Goal: Task Accomplishment & Management: Manage account settings

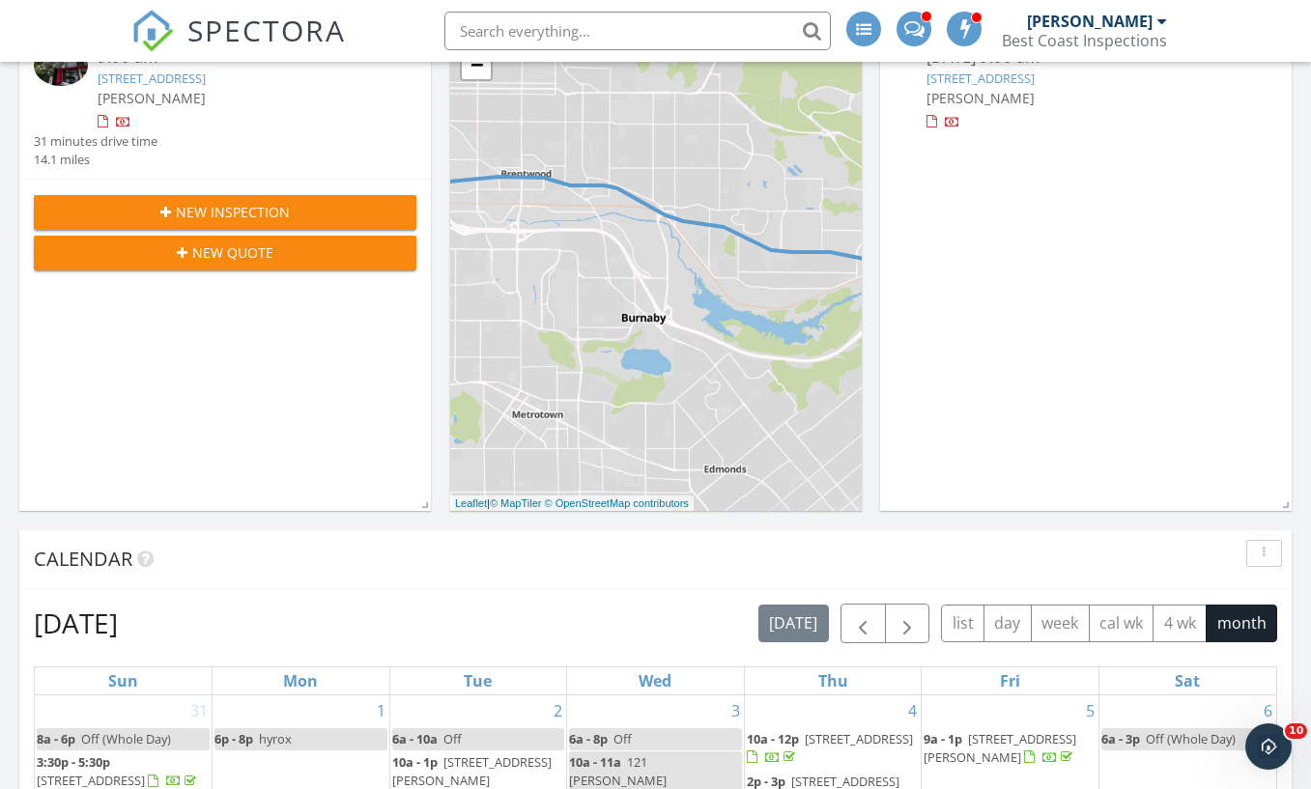
scroll to position [2029, 1341]
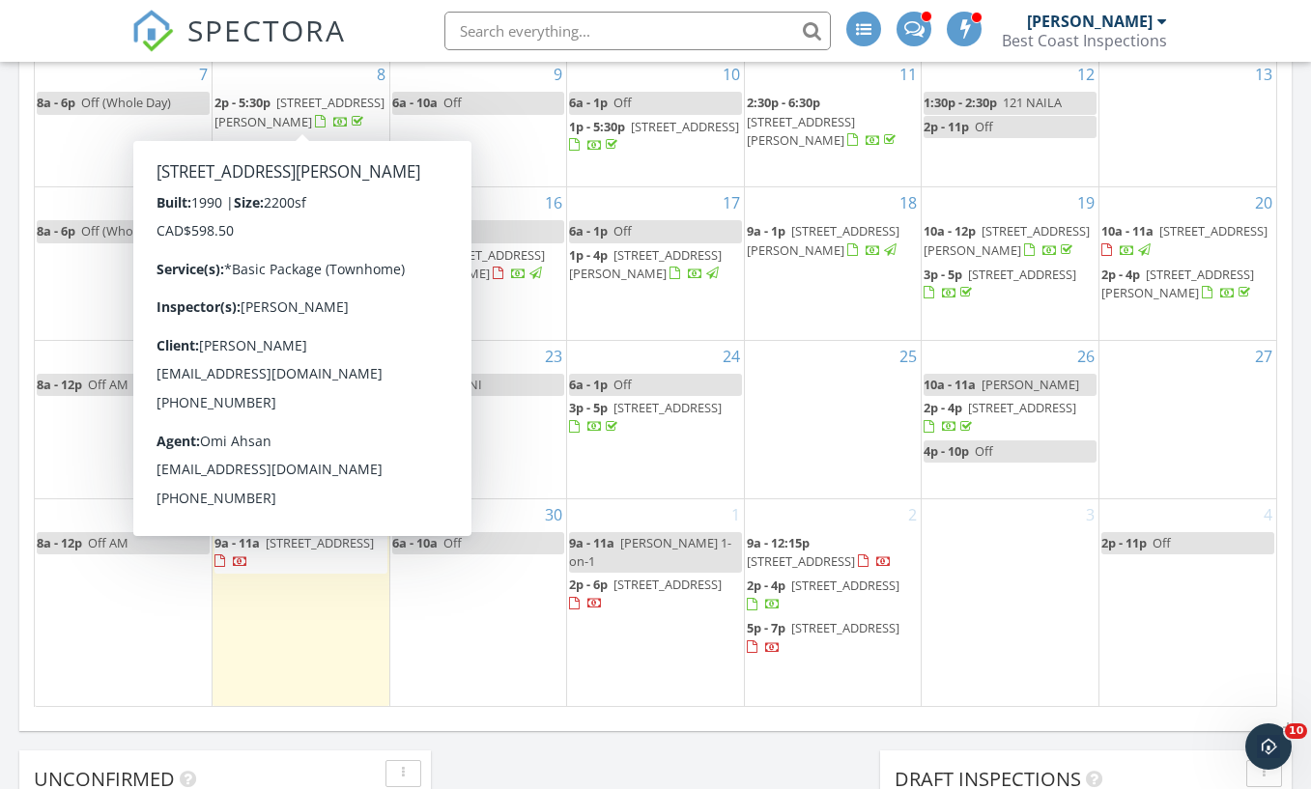
scroll to position [1424, 0]
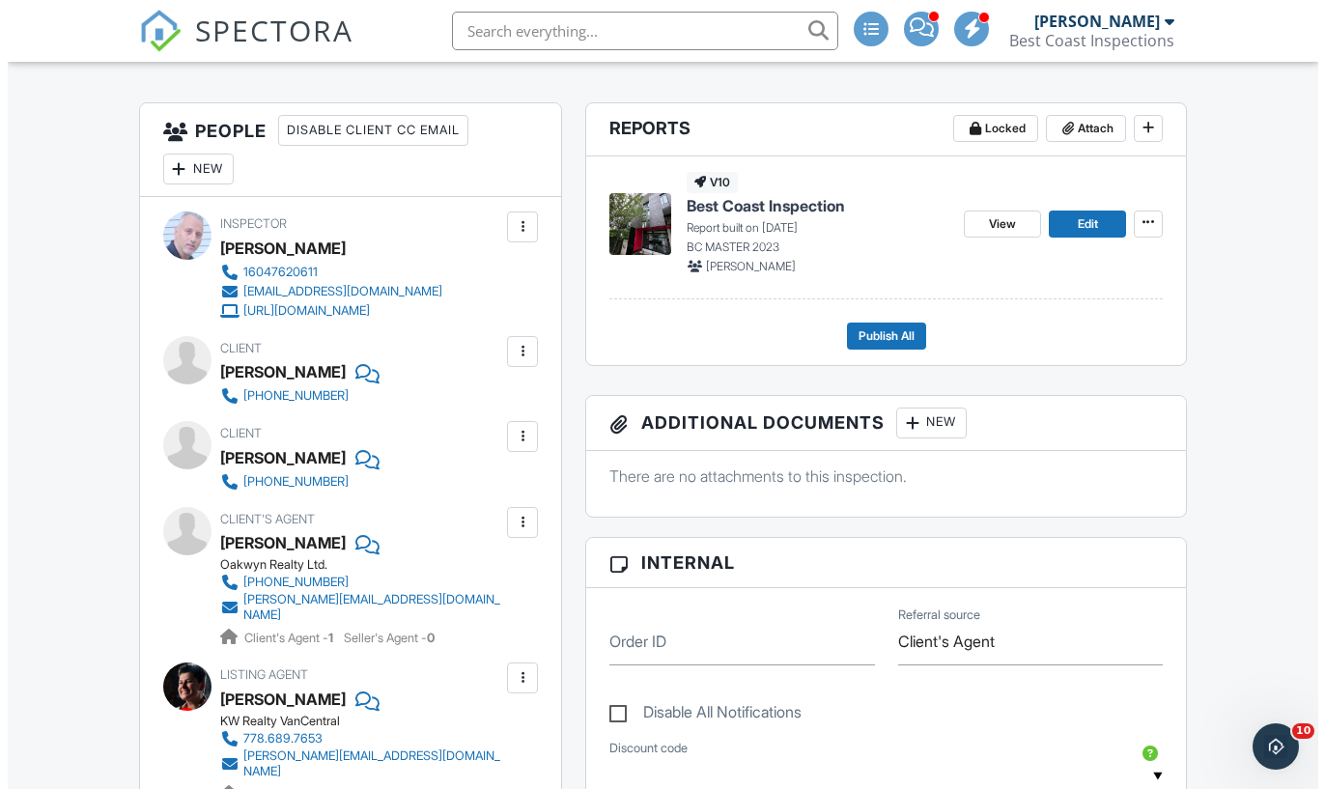
scroll to position [467, 0]
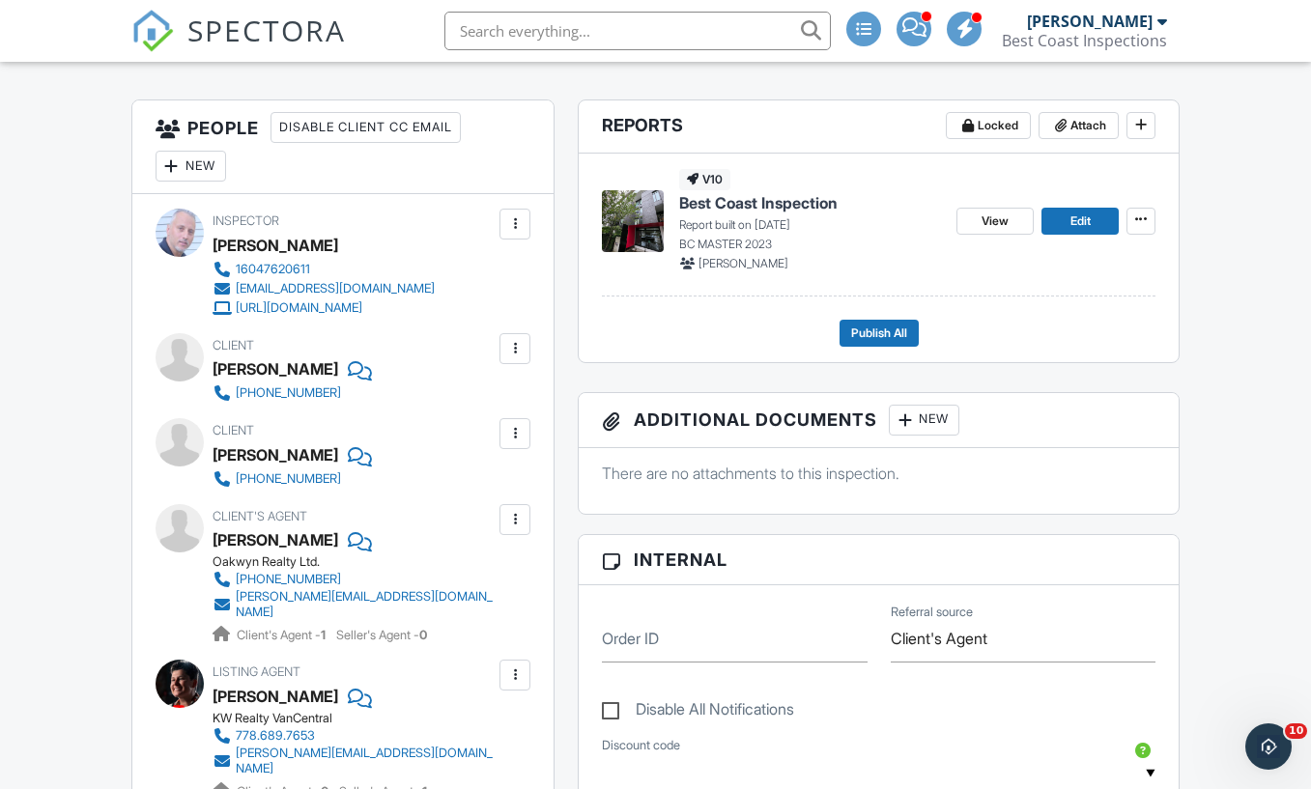
click at [508, 437] on div at bounding box center [514, 433] width 19 height 19
click at [457, 496] on li "Edit" at bounding box center [469, 492] width 99 height 48
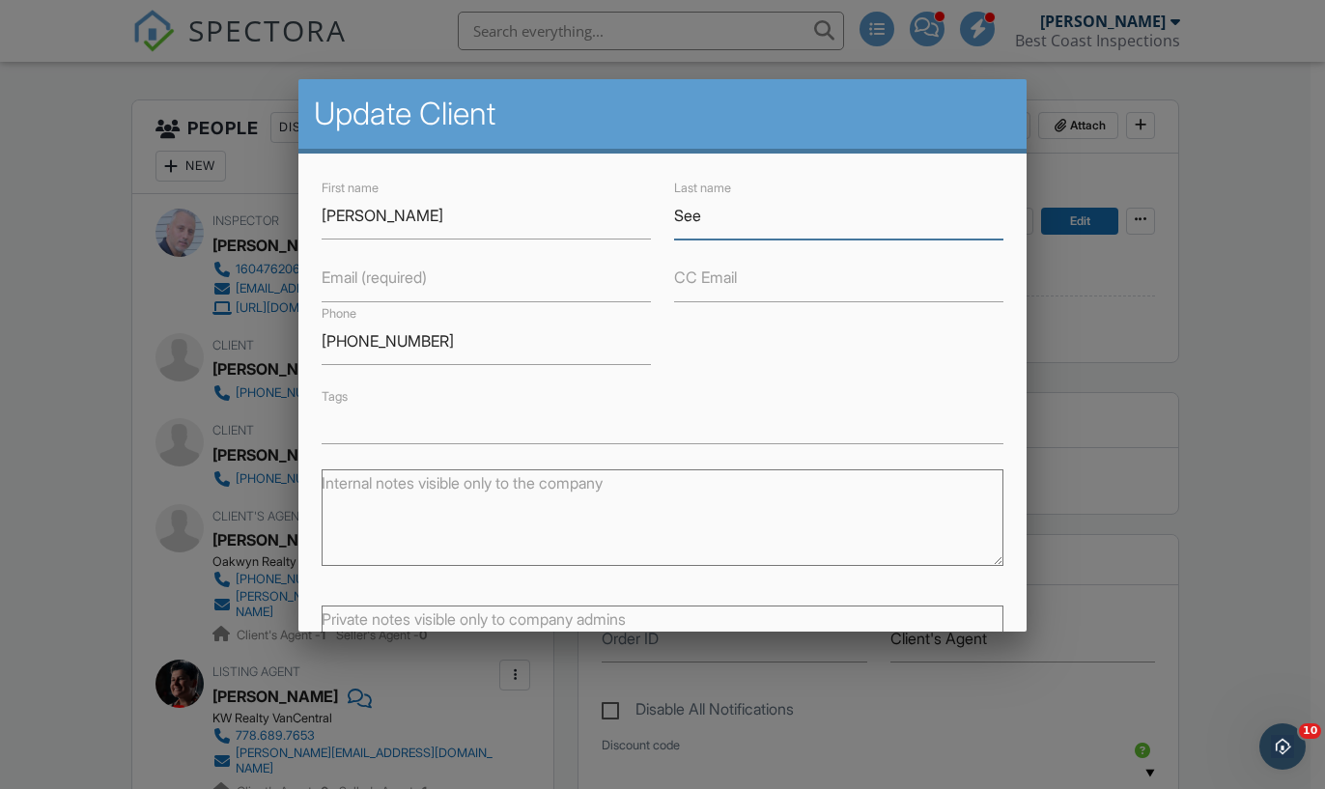
click at [677, 214] on input "See" at bounding box center [838, 215] width 329 height 47
type input "Fee"
click at [329, 282] on label "Email (required)" at bounding box center [374, 277] width 105 height 21
click at [329, 282] on input "Email (required)" at bounding box center [486, 278] width 329 height 47
paste input "Dfee@outlook.com"
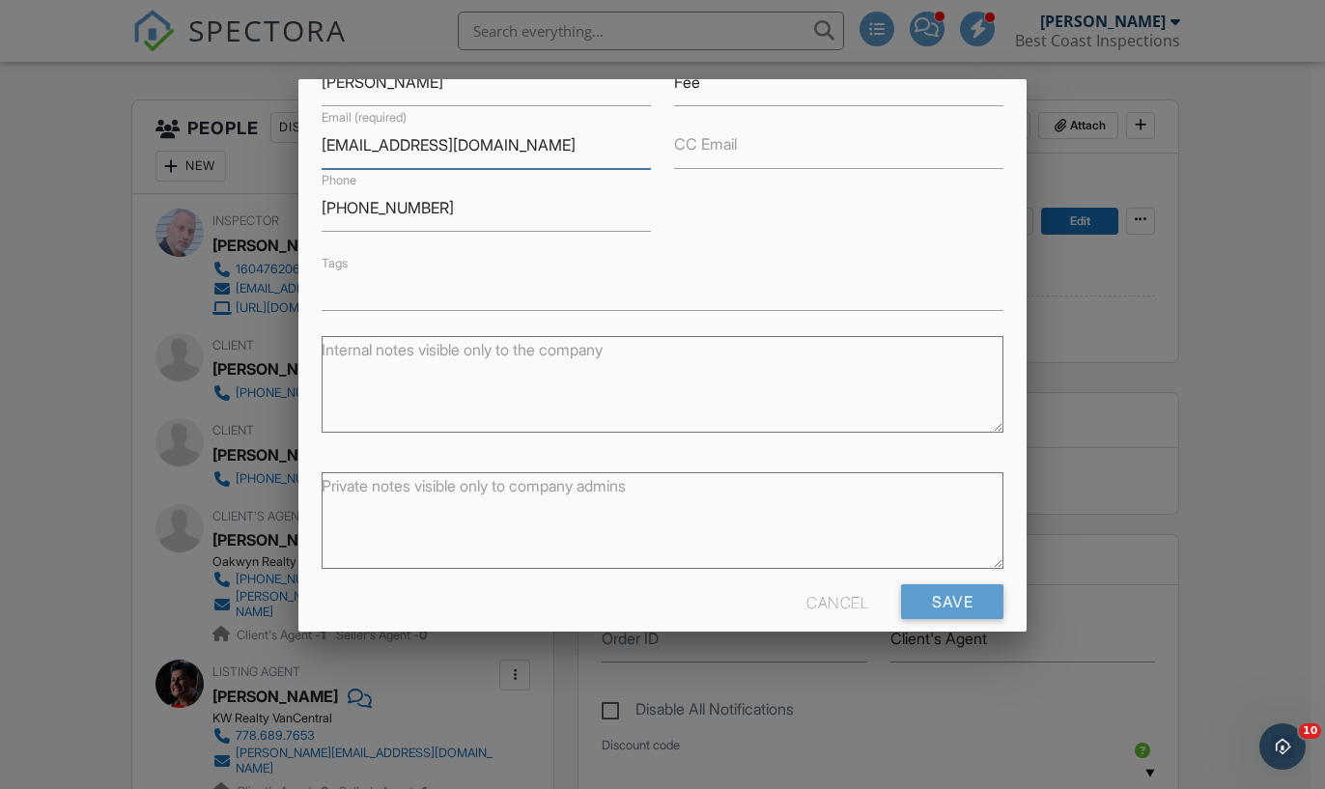
scroll to position [159, 0]
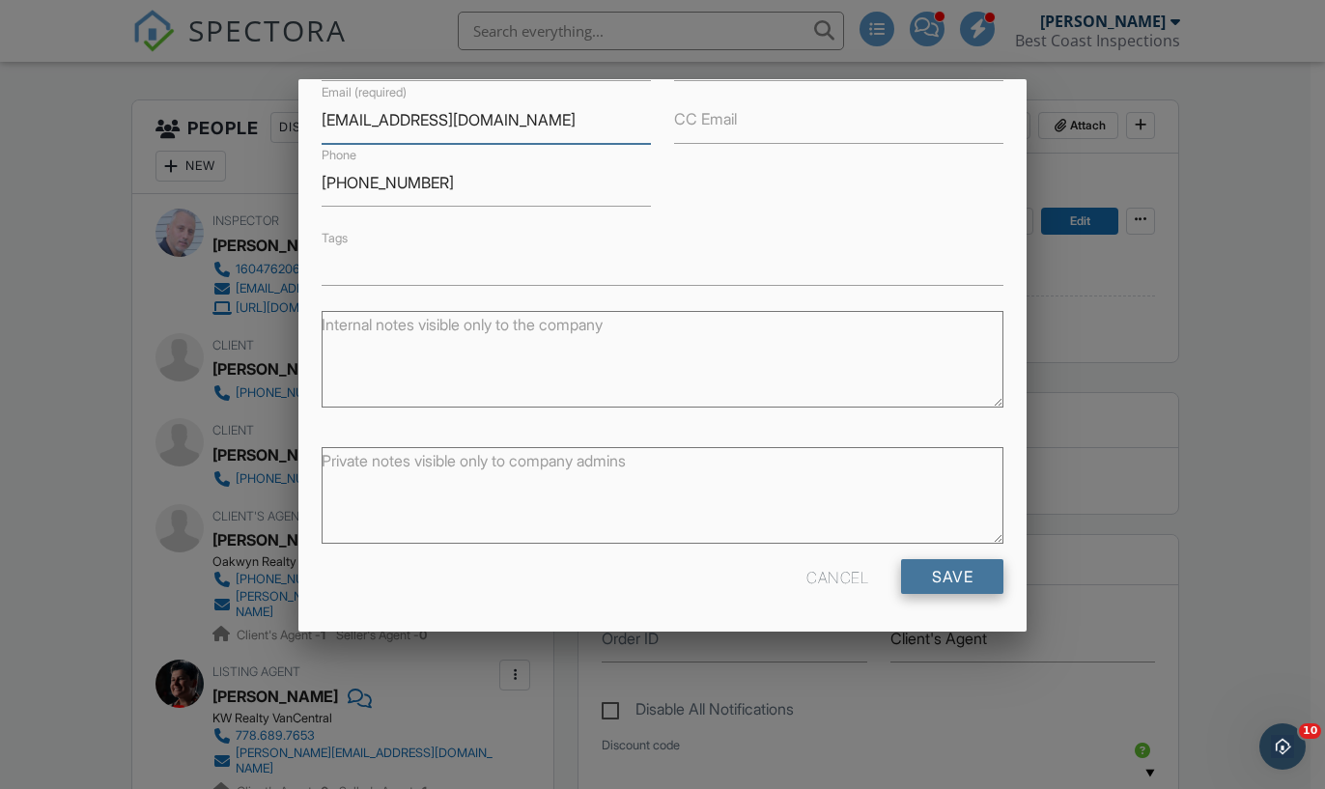
type input "Dfee@outlook.com"
click at [946, 568] on input "Save" at bounding box center [952, 576] width 102 height 35
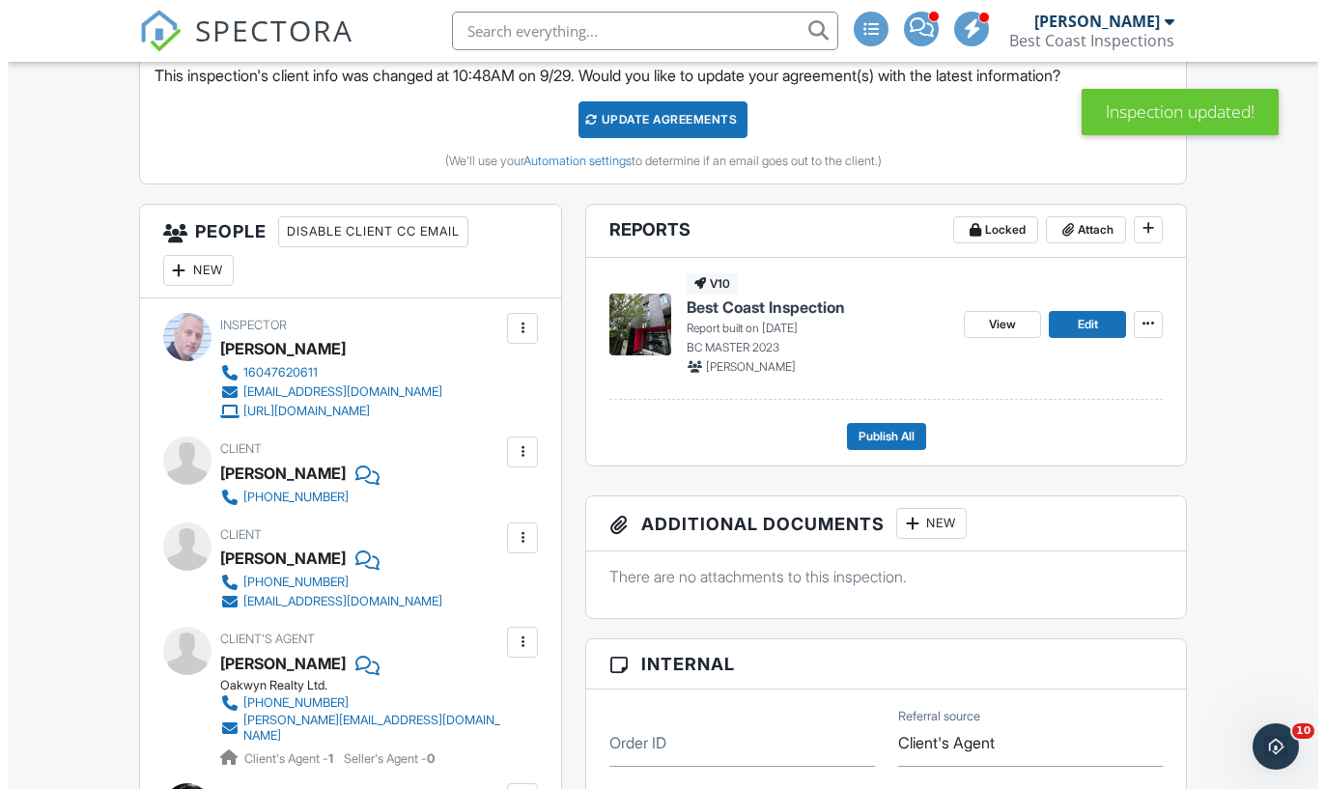
scroll to position [597, 0]
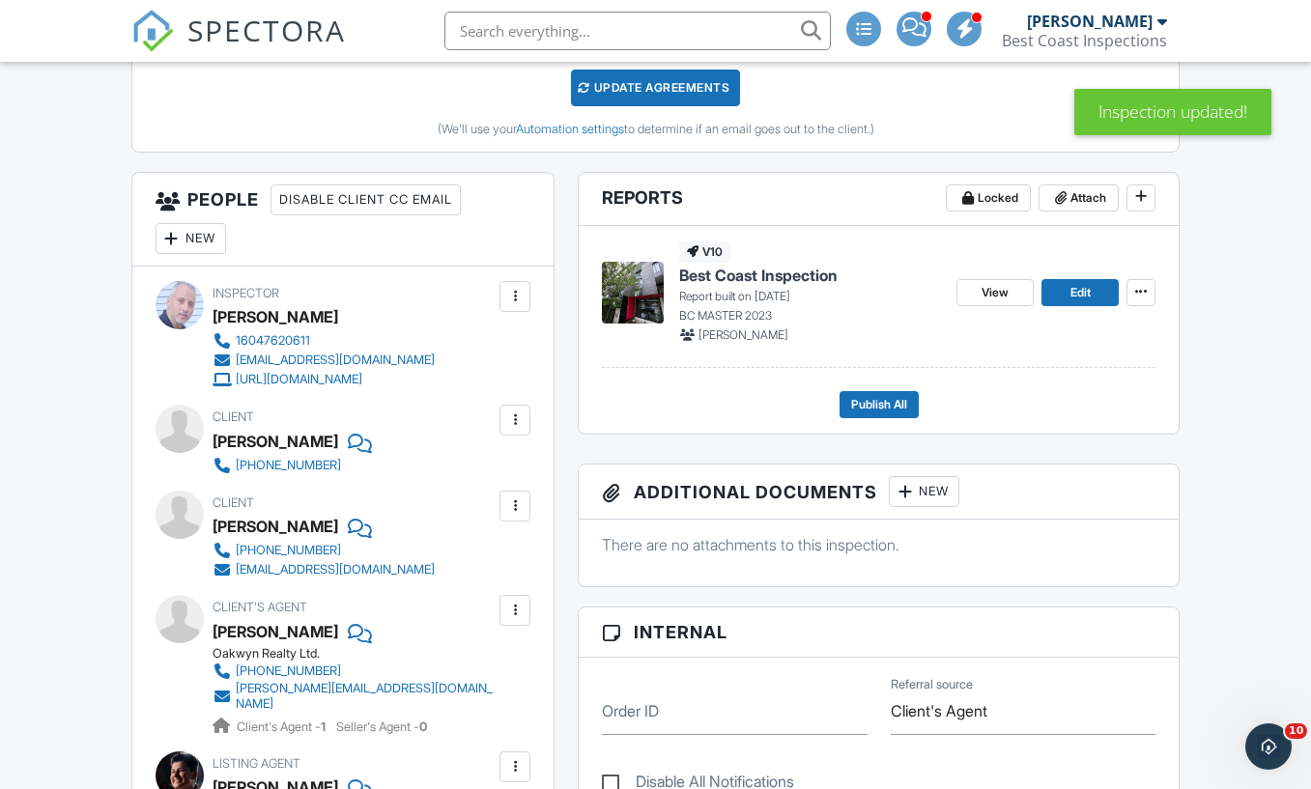
click at [510, 419] on div at bounding box center [514, 420] width 19 height 19
click at [468, 480] on li "Edit" at bounding box center [469, 479] width 99 height 48
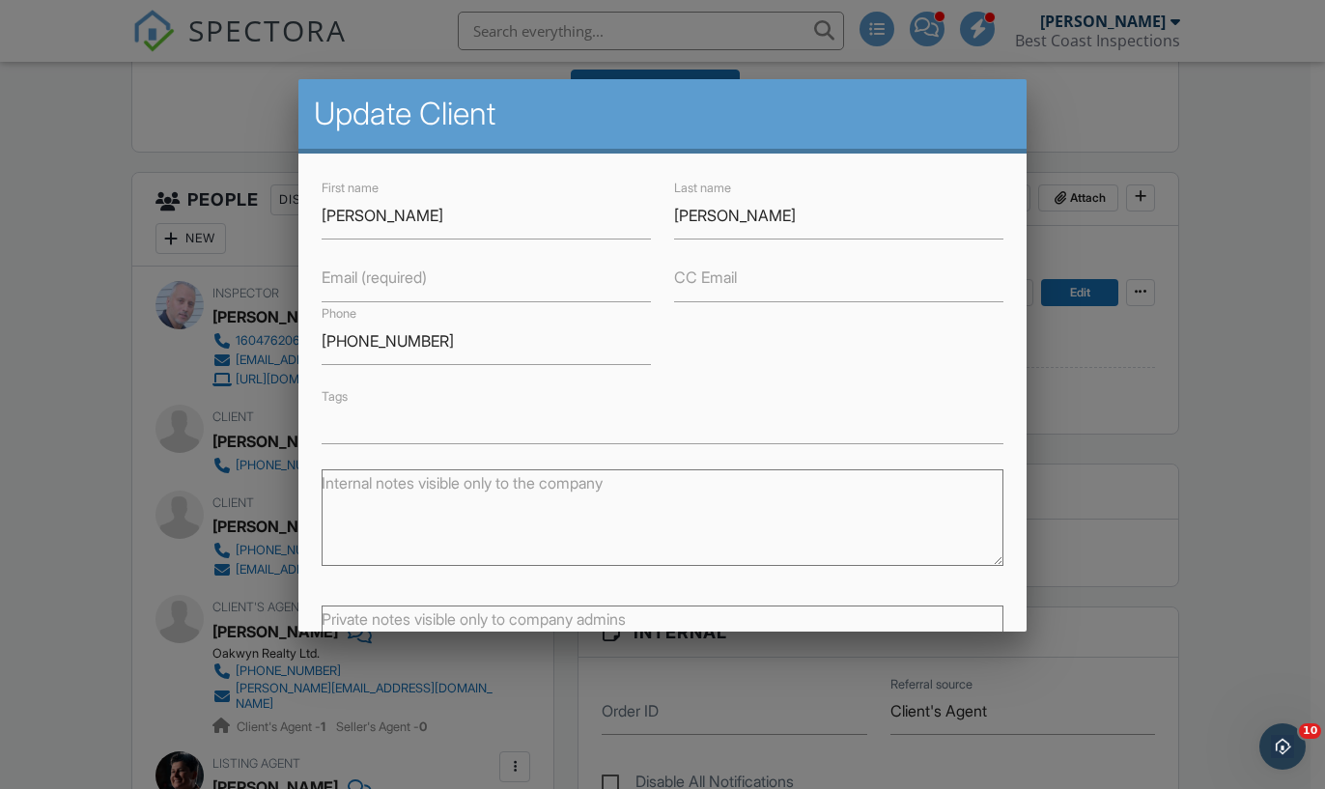
click at [412, 288] on label "Email (required)" at bounding box center [374, 277] width 105 height 21
click at [412, 288] on input "Email (required)" at bounding box center [486, 278] width 329 height 47
paste input "Nikkismathew@gmail.com"
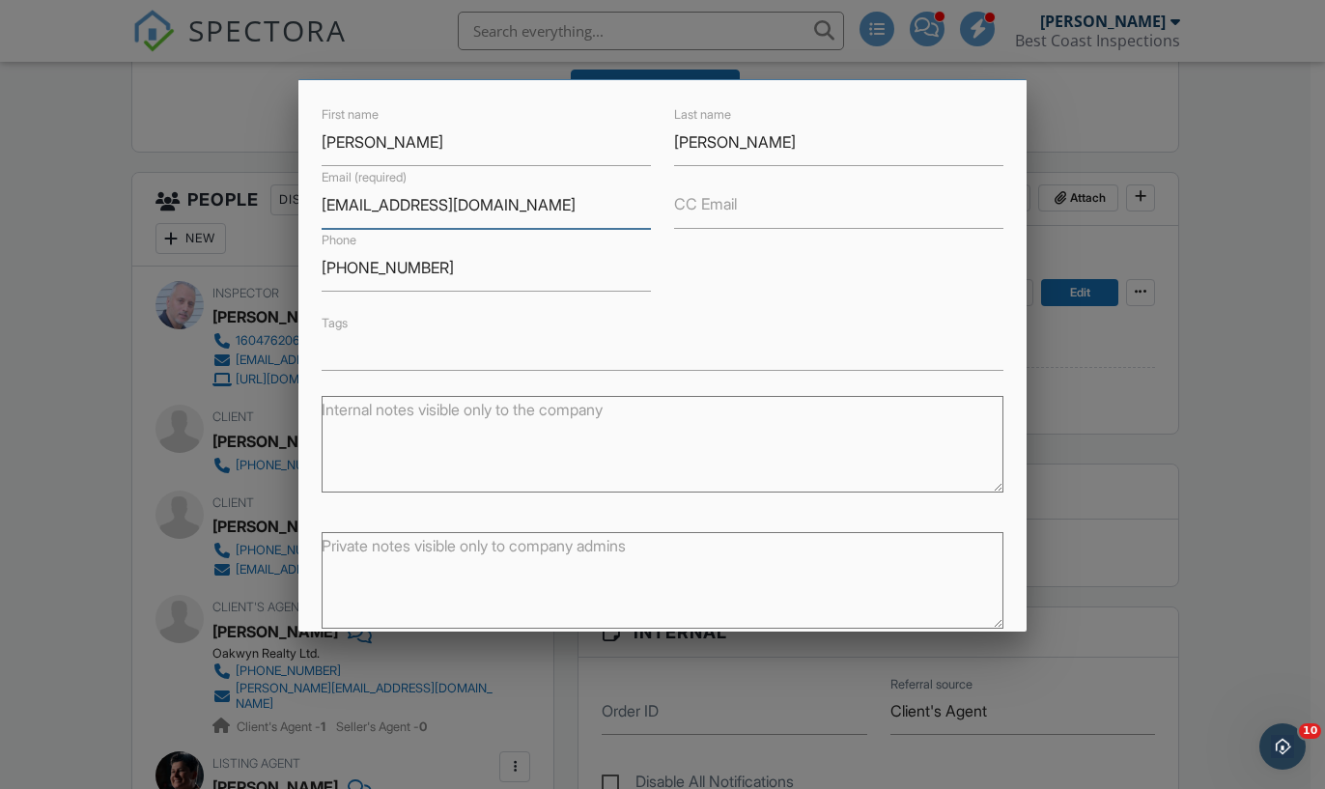
scroll to position [159, 0]
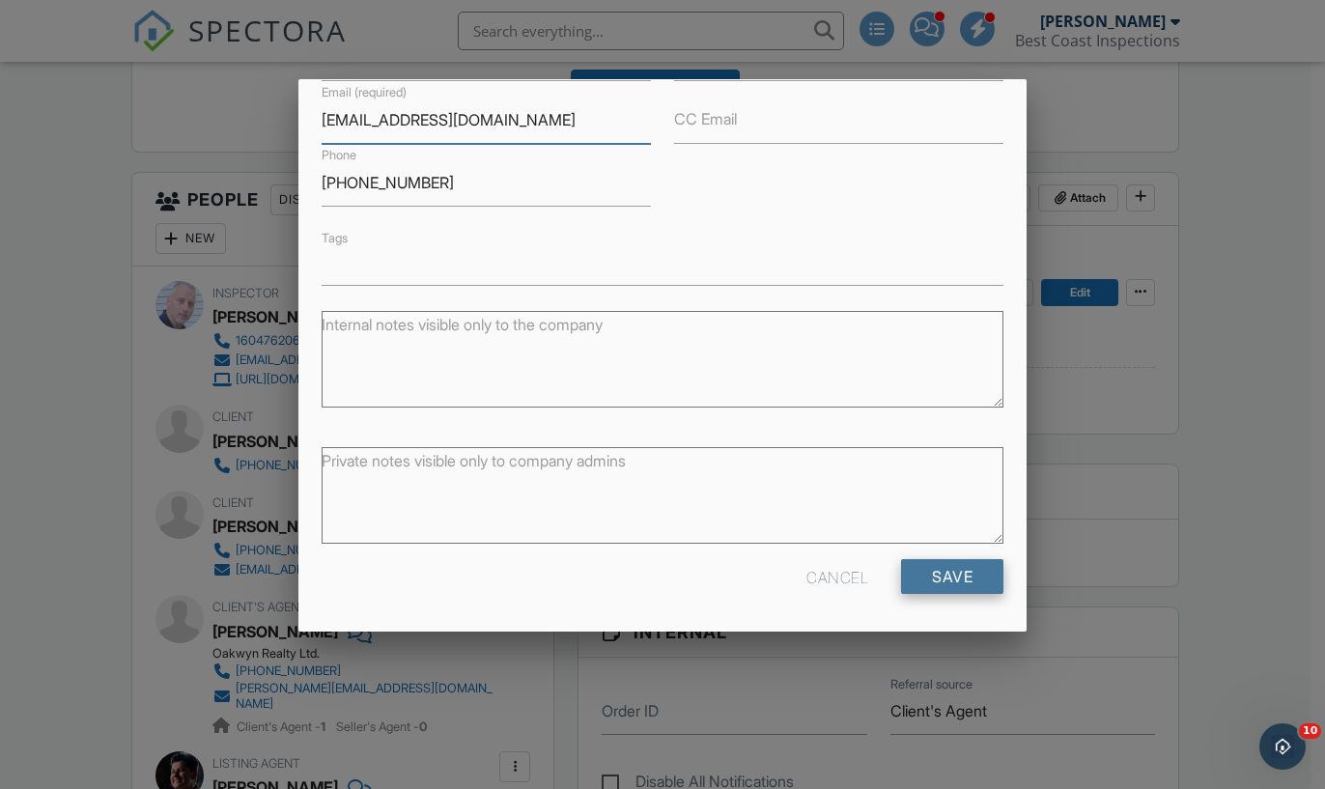
type input "Nikkismathew@gmail.com"
click at [924, 584] on input "Save" at bounding box center [952, 576] width 102 height 35
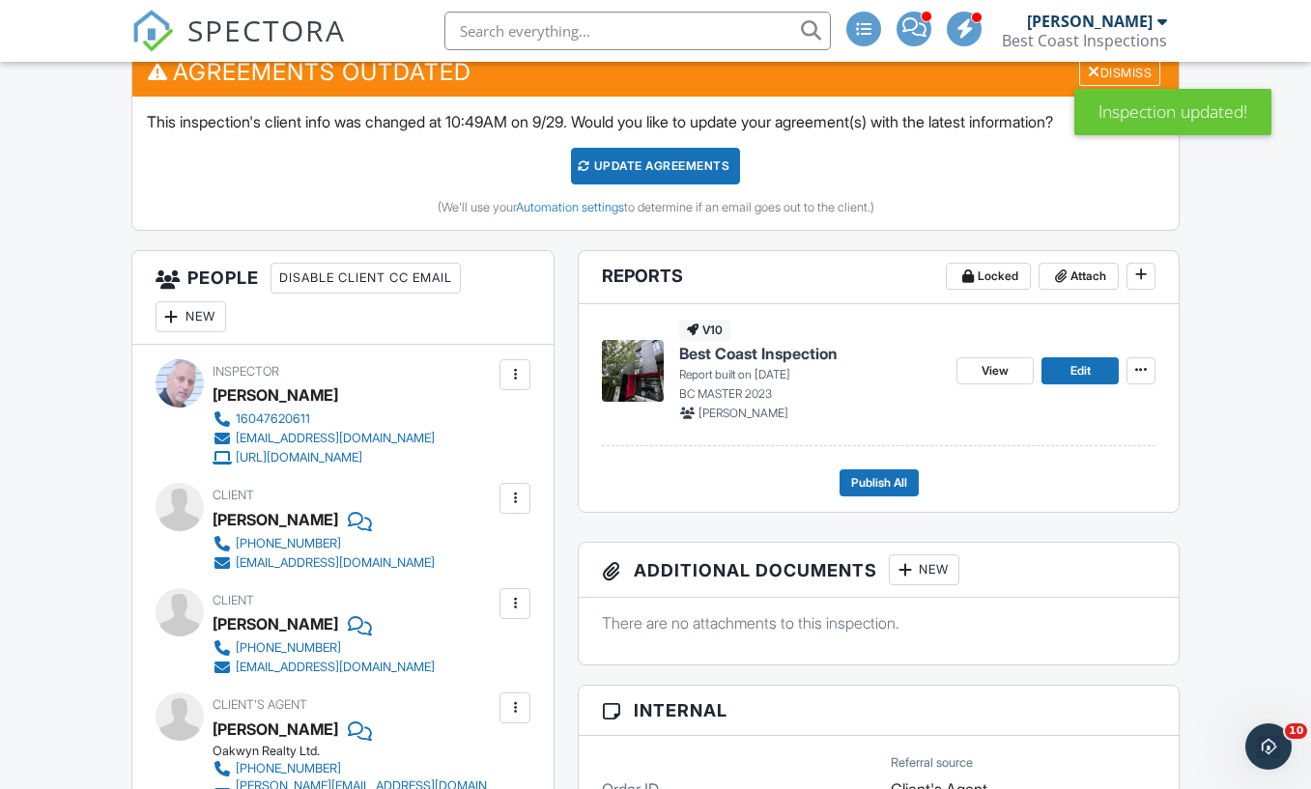
click at [667, 168] on div "Update Agreements" at bounding box center [655, 166] width 169 height 37
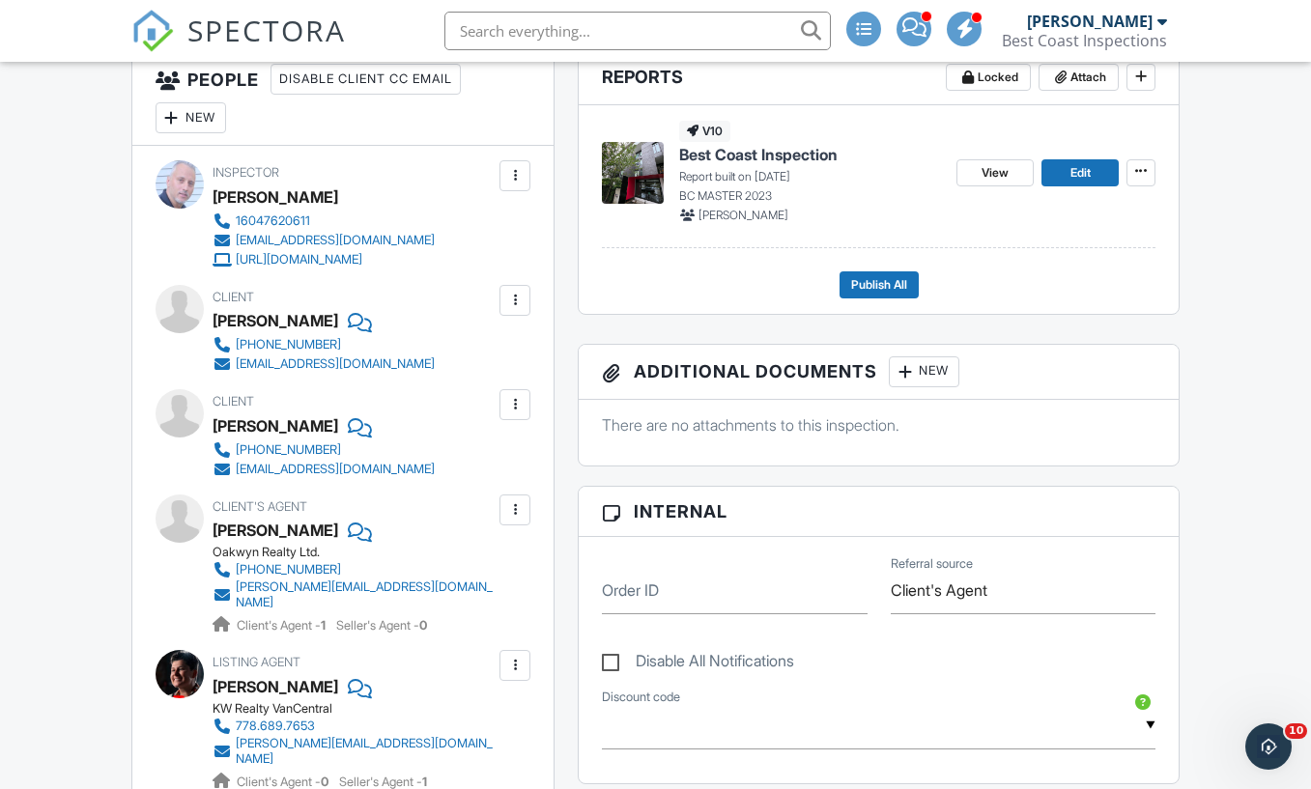
scroll to position [524, 0]
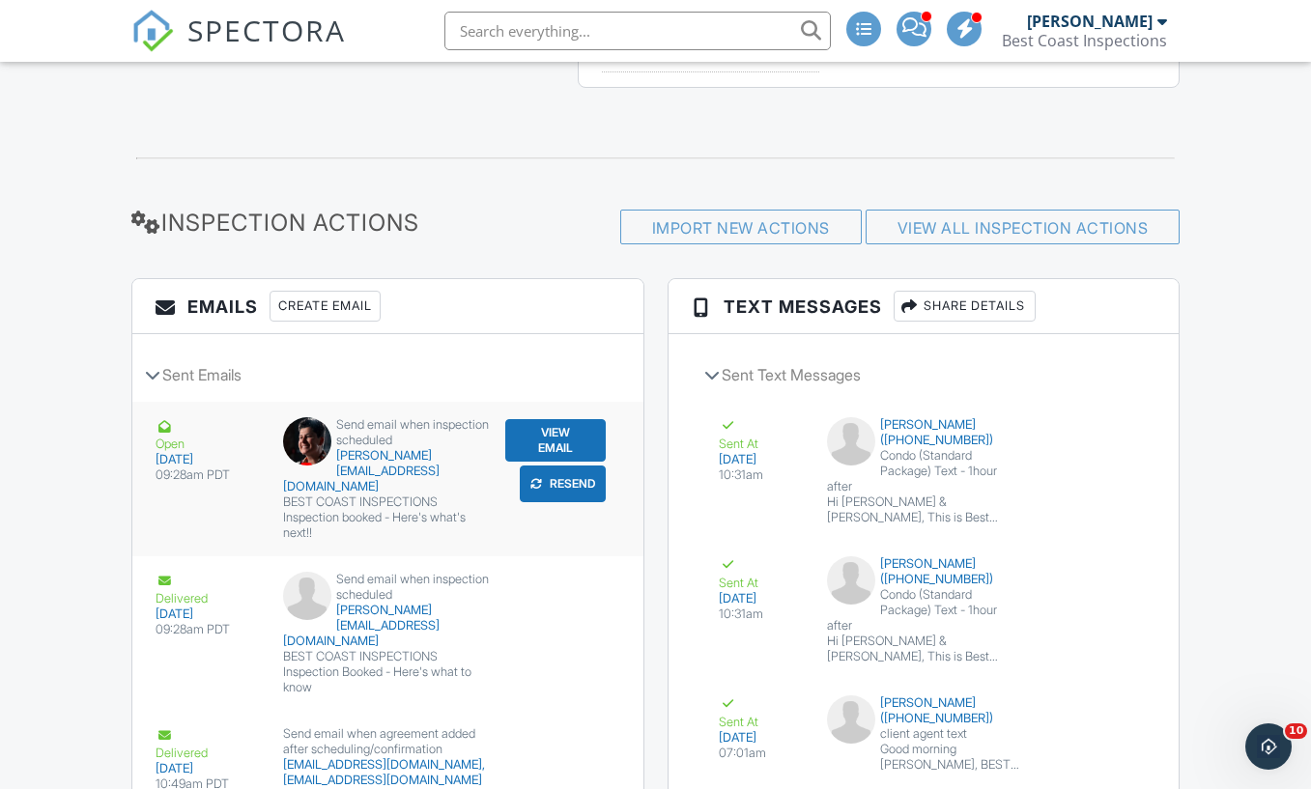
scroll to position [2064, 0]
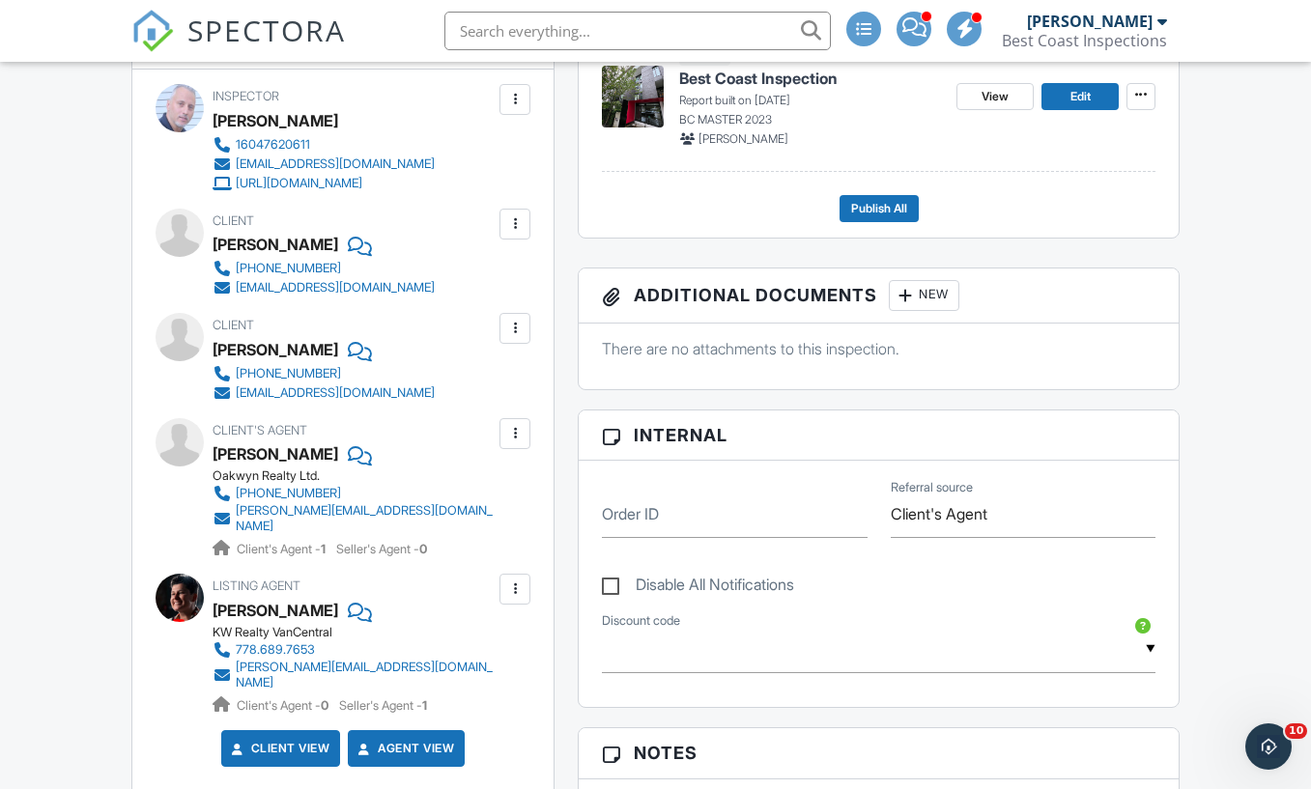
scroll to position [0, 0]
